Goal: Task Accomplishment & Management: Manage account settings

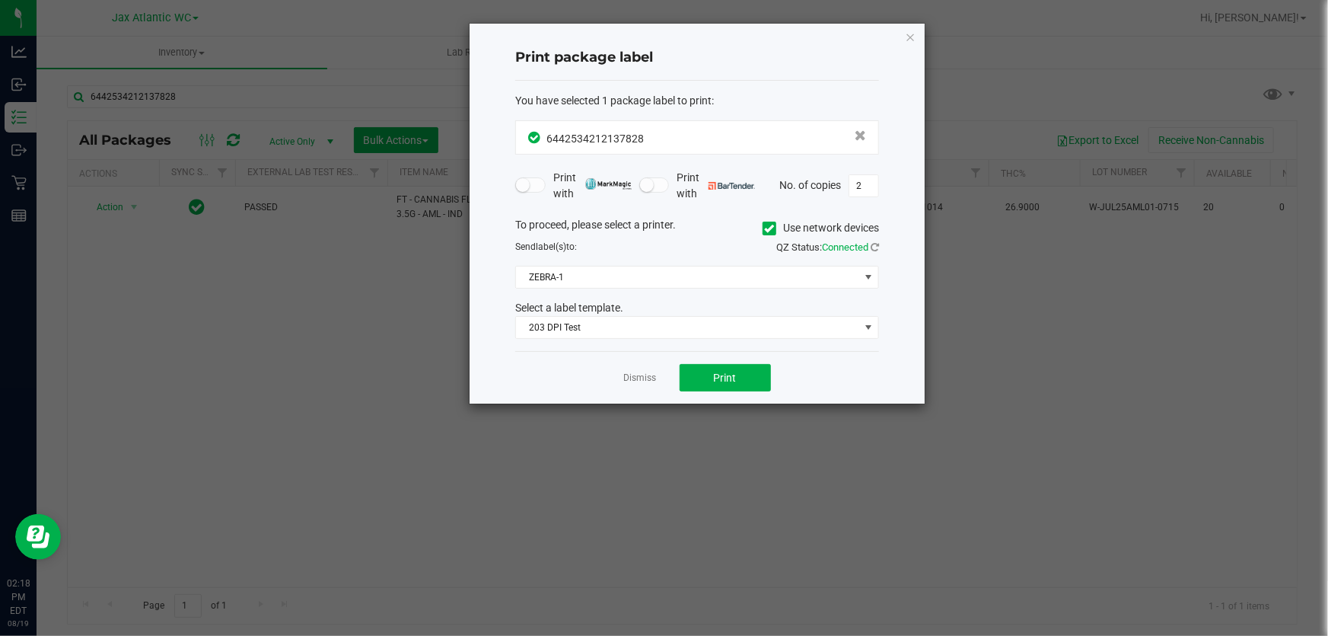
click at [627, 379] on link "Dismiss" at bounding box center [640, 377] width 33 height 13
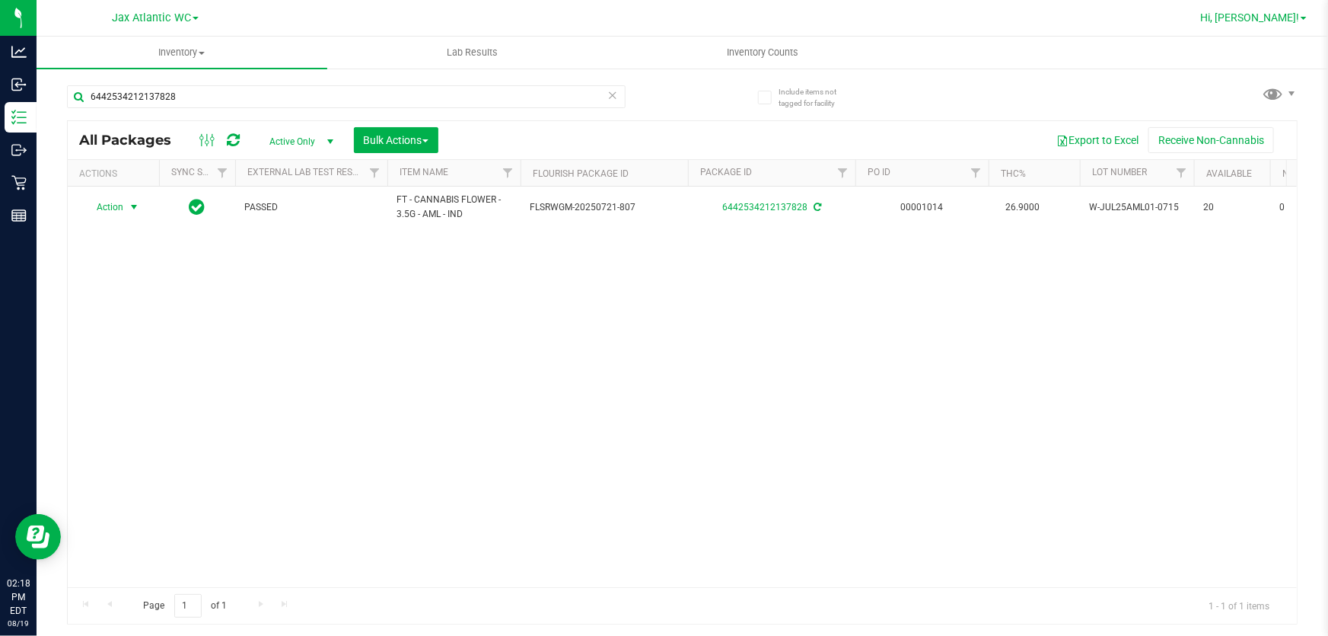
click at [1286, 17] on span "Hi, [PERSON_NAME]!" at bounding box center [1249, 17] width 99 height 12
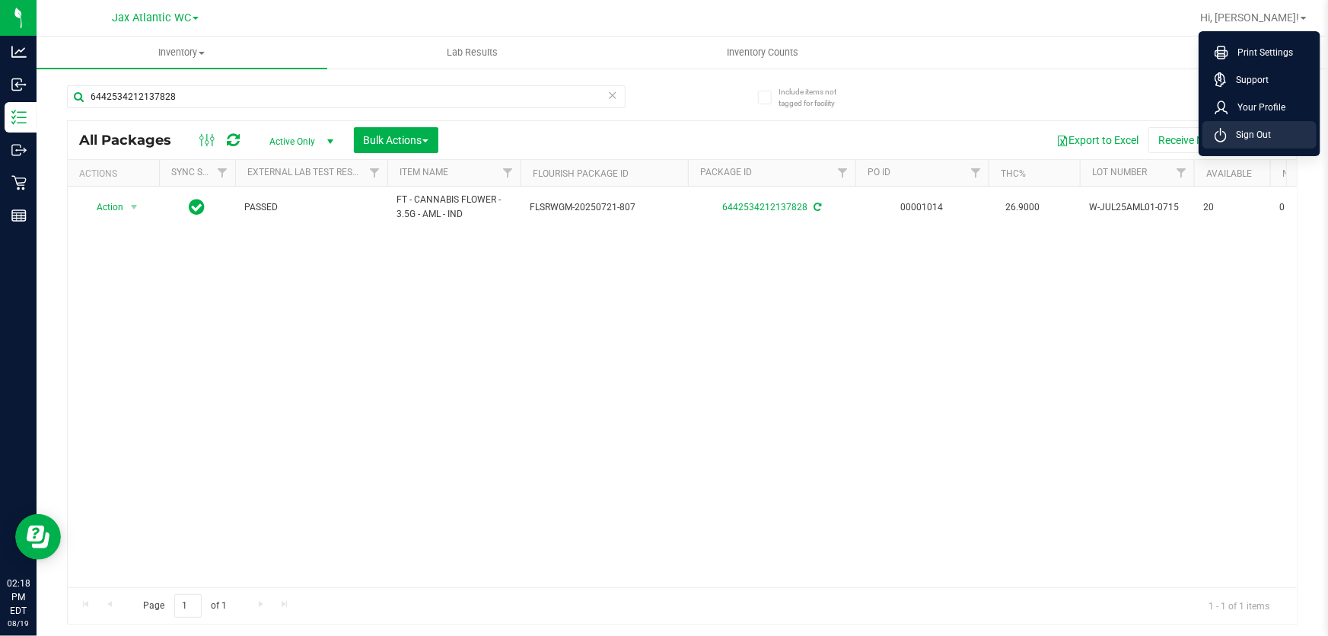
click at [1253, 139] on span "Sign Out" at bounding box center [1249, 134] width 44 height 15
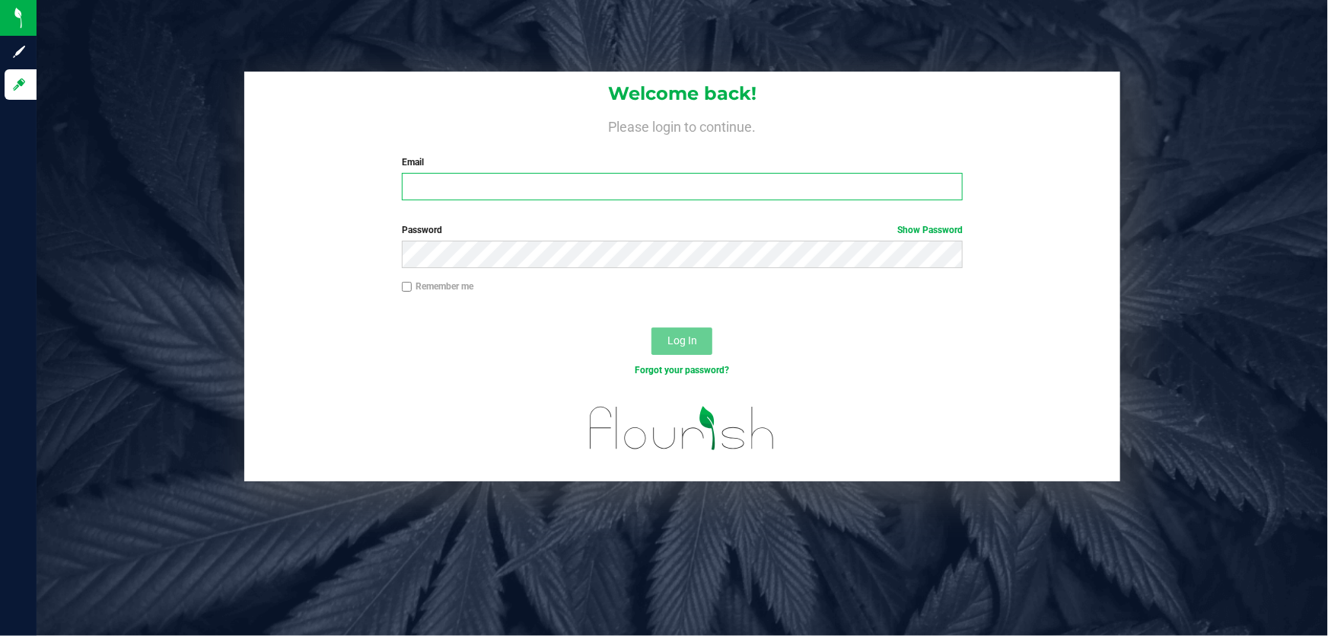
click at [514, 178] on input "Email" at bounding box center [683, 186] width 562 height 27
type input "[EMAIL_ADDRESS][DOMAIN_NAME]"
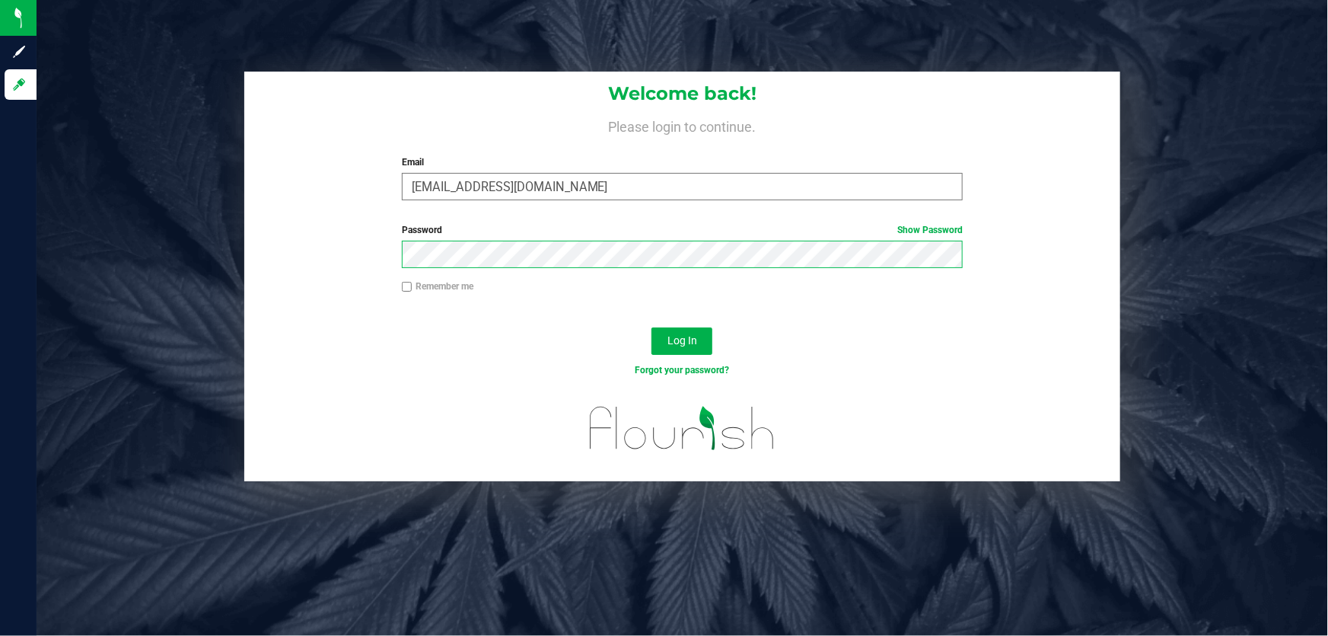
click at [652, 327] on button "Log In" at bounding box center [682, 340] width 61 height 27
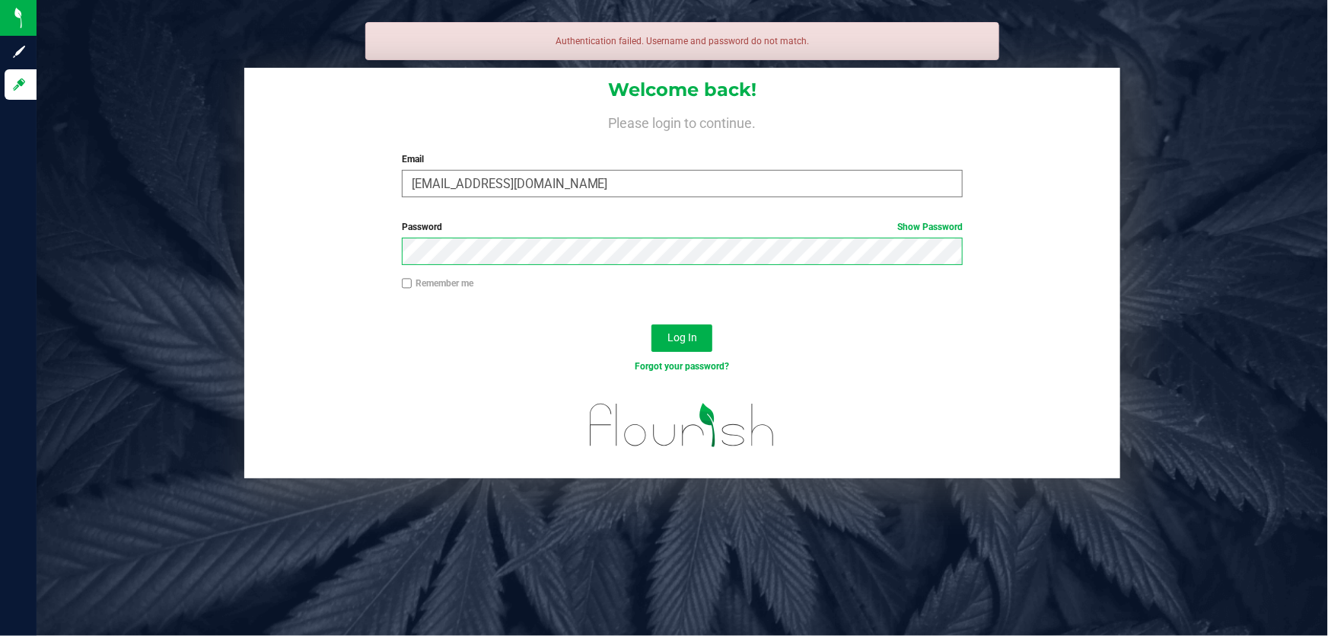
click at [652, 324] on button "Log In" at bounding box center [682, 337] width 61 height 27
